Goal: Information Seeking & Learning: Learn about a topic

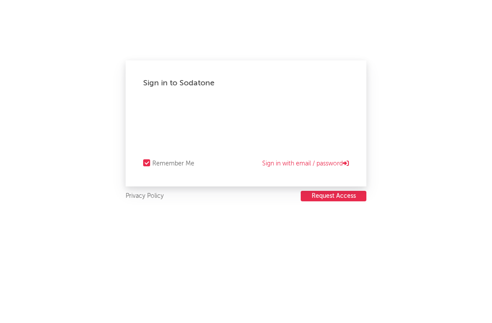
select select "recorded_music"
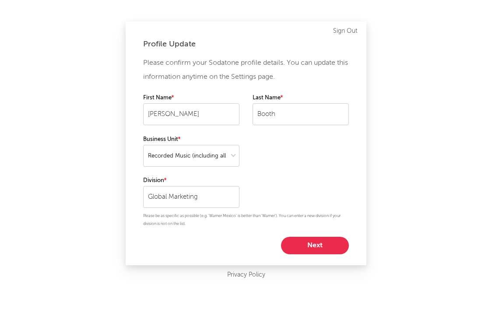
click at [315, 253] on button "Next" at bounding box center [315, 246] width 68 height 18
select select "marketing"
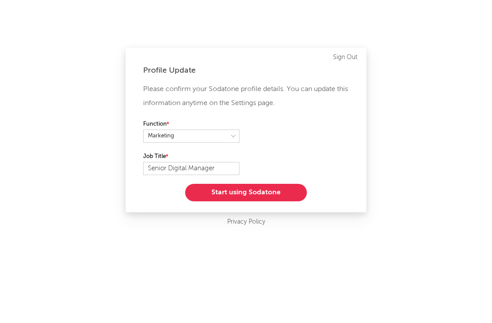
click at [262, 196] on button "Start using Sodatone" at bounding box center [246, 193] width 122 height 18
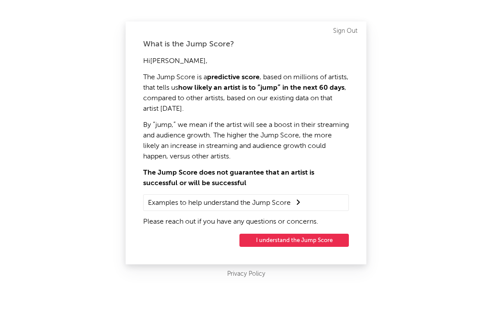
click at [280, 245] on button "I understand the Jump Score" at bounding box center [293, 240] width 109 height 13
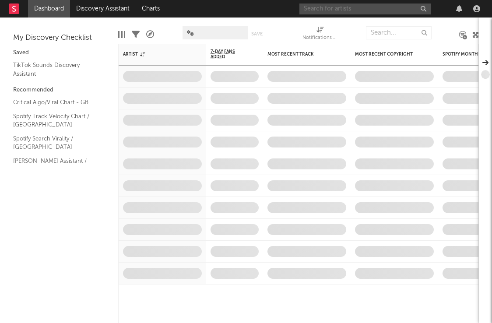
click at [349, 5] on input "text" at bounding box center [364, 9] width 131 height 11
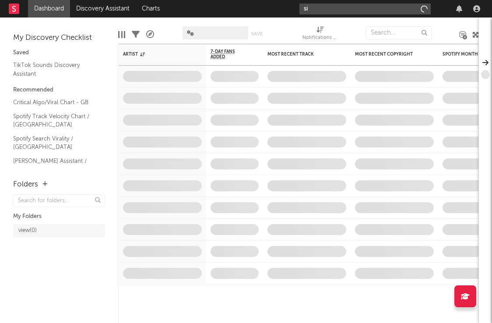
type input "sia"
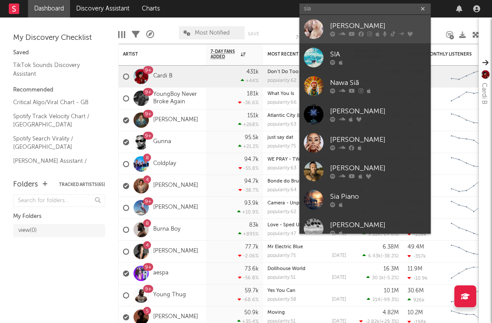
click at [330, 30] on div "Sia" at bounding box center [378, 26] width 96 height 11
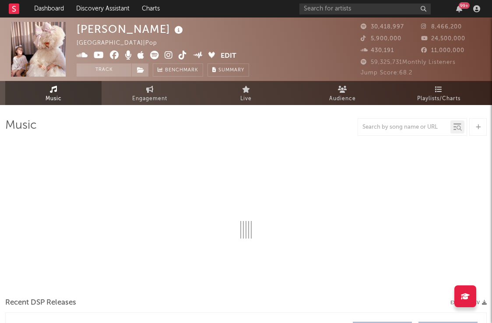
select select "6m"
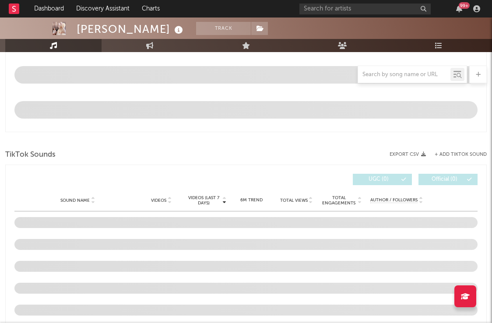
scroll to position [542, 0]
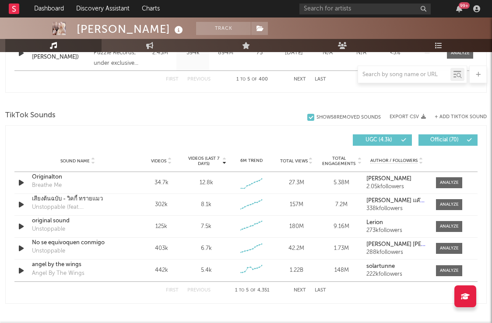
click at [298, 291] on button "Next" at bounding box center [300, 290] width 12 height 5
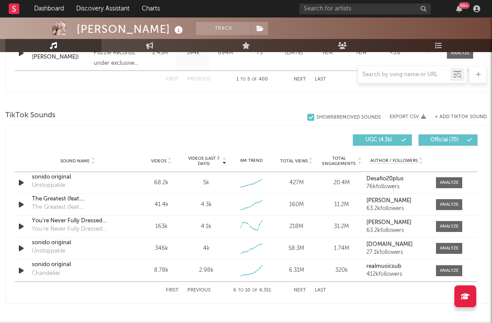
click at [298, 291] on button "Next" at bounding box center [300, 290] width 12 height 5
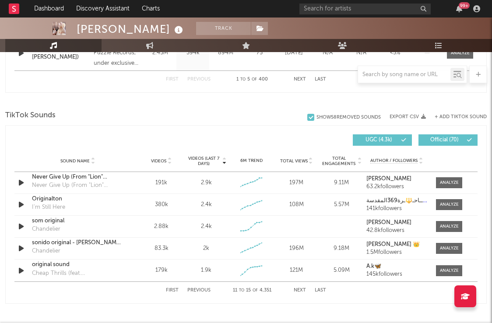
click at [298, 291] on button "Next" at bounding box center [300, 290] width 12 height 5
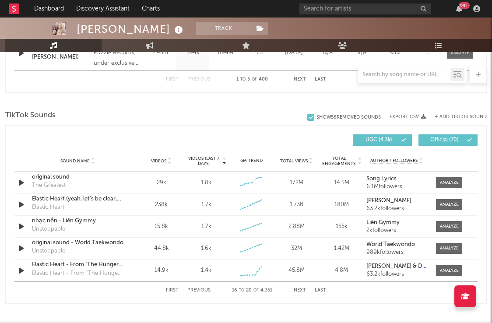
click at [298, 291] on button "Next" at bounding box center [300, 290] width 12 height 5
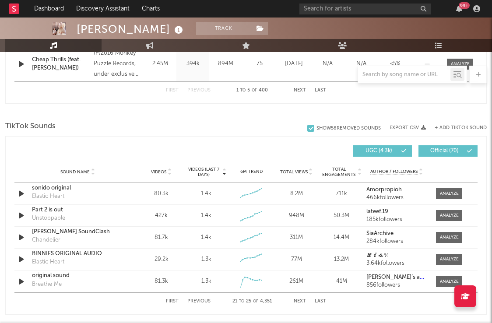
scroll to position [530, 0]
click at [390, 78] on div at bounding box center [404, 74] width 92 height 11
click at [387, 74] on input "text" at bounding box center [404, 74] width 92 height 7
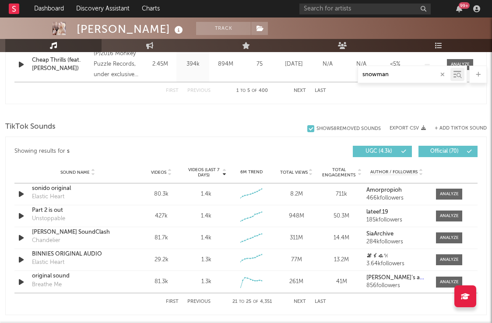
type input "snowman"
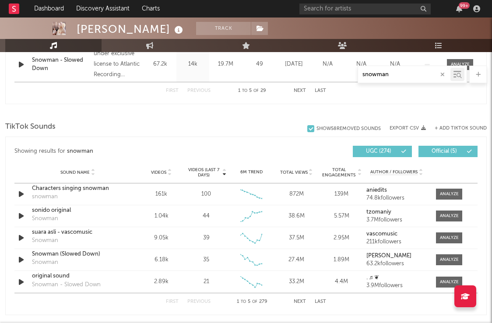
click at [171, 174] on icon at bounding box center [169, 174] width 4 height 4
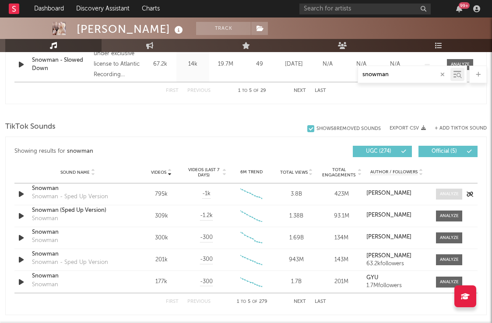
click at [450, 191] on div at bounding box center [449, 194] width 19 height 7
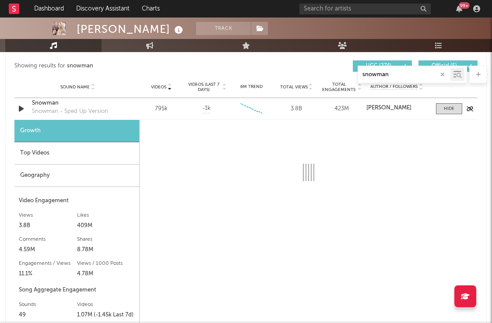
scroll to position [614, 0]
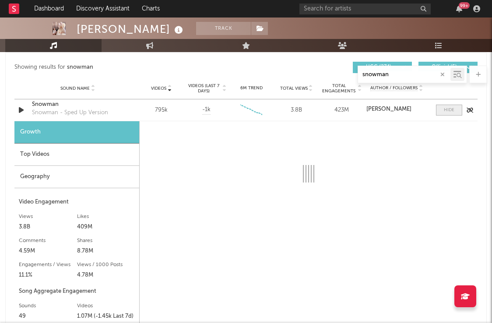
click at [449, 108] on div at bounding box center [449, 110] width 11 height 7
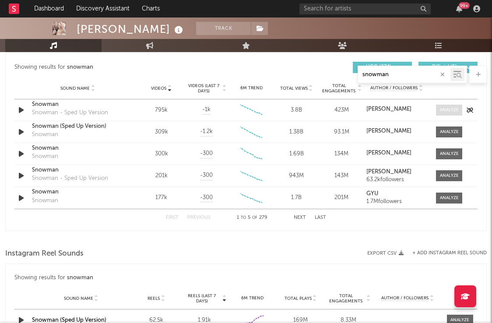
click at [449, 108] on div at bounding box center [449, 110] width 19 height 7
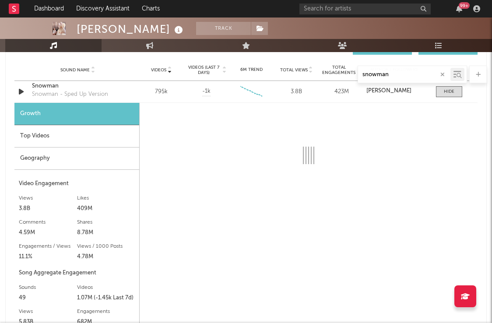
scroll to position [637, 0]
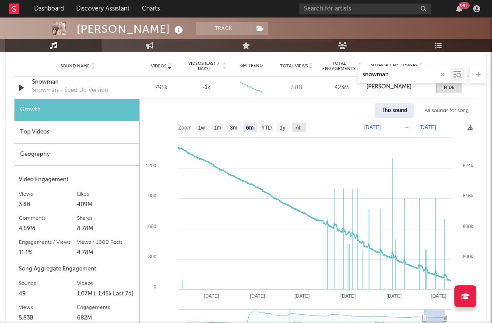
click at [293, 127] on rect at bounding box center [299, 128] width 14 height 10
select select "All"
type input "2019-06-01"
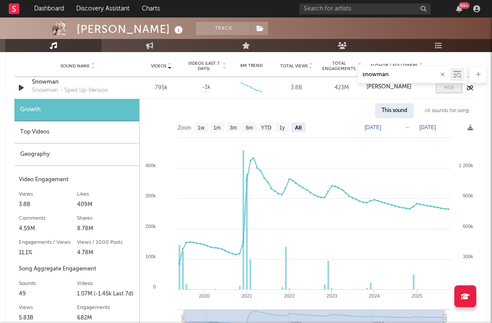
click at [441, 89] on span at bounding box center [449, 87] width 26 height 11
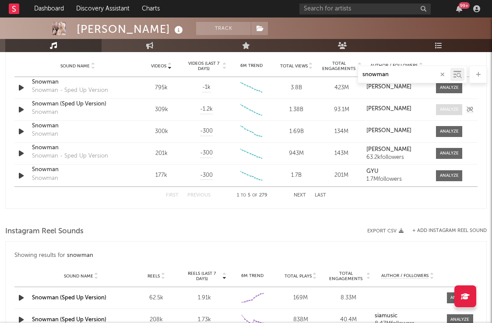
click at [450, 108] on div at bounding box center [449, 109] width 19 height 7
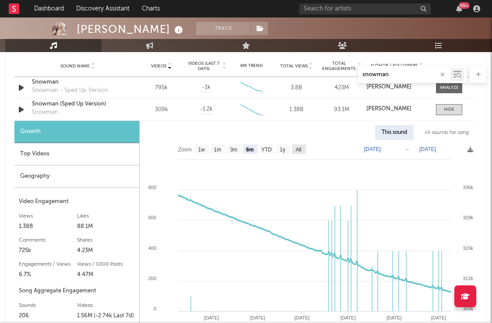
click at [296, 151] on text "All" at bounding box center [298, 150] width 6 height 6
select select "All"
type input "2022-10-24"
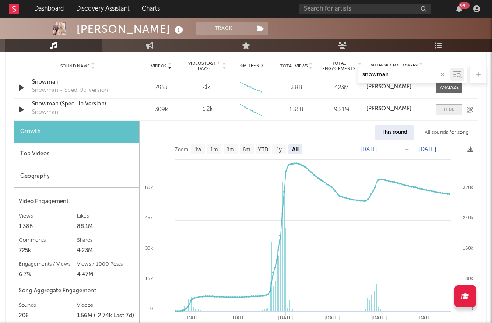
click at [444, 110] on div at bounding box center [449, 109] width 11 height 7
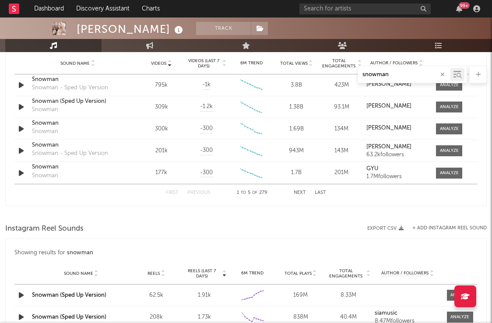
scroll to position [639, 0]
click at [163, 276] on icon at bounding box center [163, 276] width 4 height 4
click at [449, 295] on span at bounding box center [460, 295] width 26 height 11
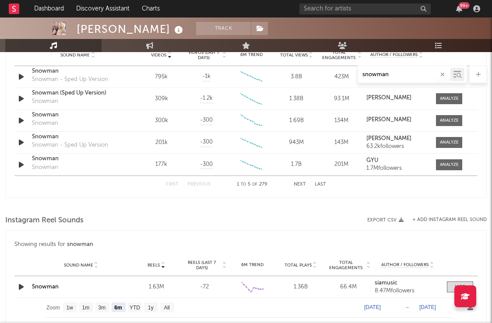
scroll to position [681, 0]
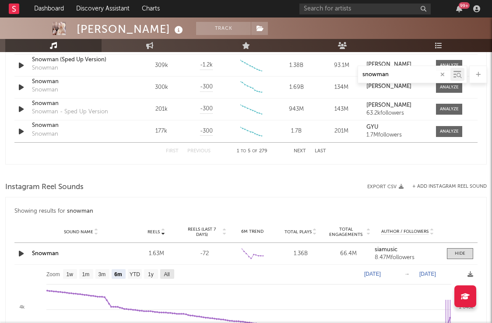
click at [166, 274] on text "All" at bounding box center [167, 274] width 6 height 6
select select "All"
type input "2023-09-11"
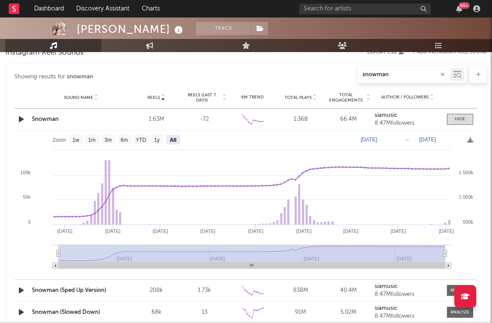
scroll to position [814, 0]
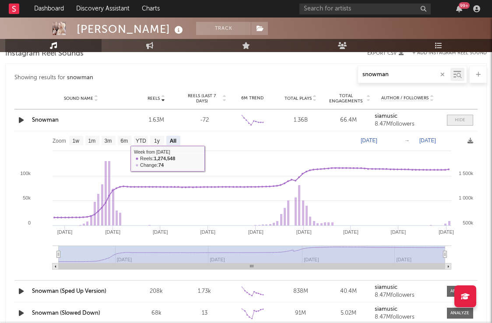
click at [461, 119] on div at bounding box center [460, 120] width 11 height 7
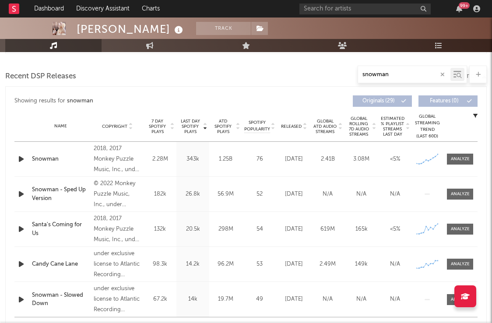
scroll to position [294, 0]
